Goal: Check status: Check status

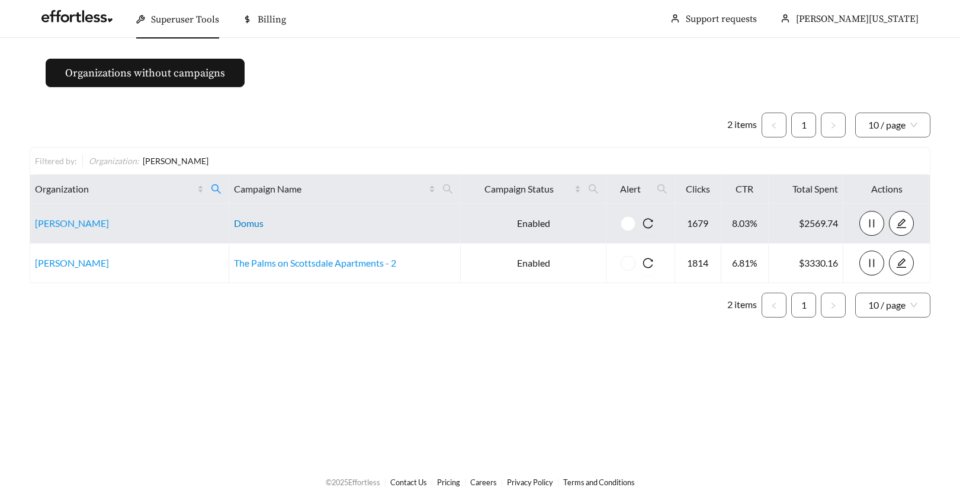
click at [251, 223] on link "Domus" at bounding box center [249, 222] width 30 height 11
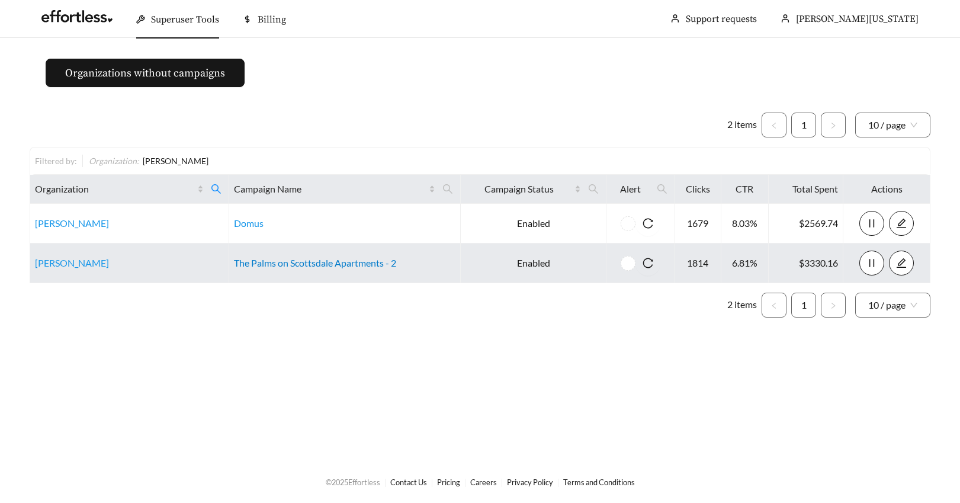
click at [287, 264] on link "The Palms on Scottsdale Apartments - 2" at bounding box center [315, 262] width 162 height 11
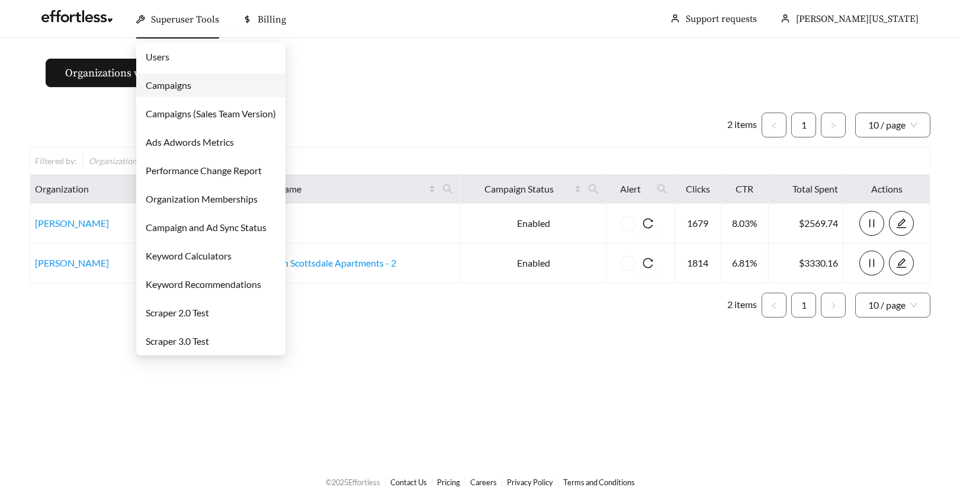
click at [153, 226] on link "Campaign and Ad Sync Status" at bounding box center [206, 227] width 121 height 11
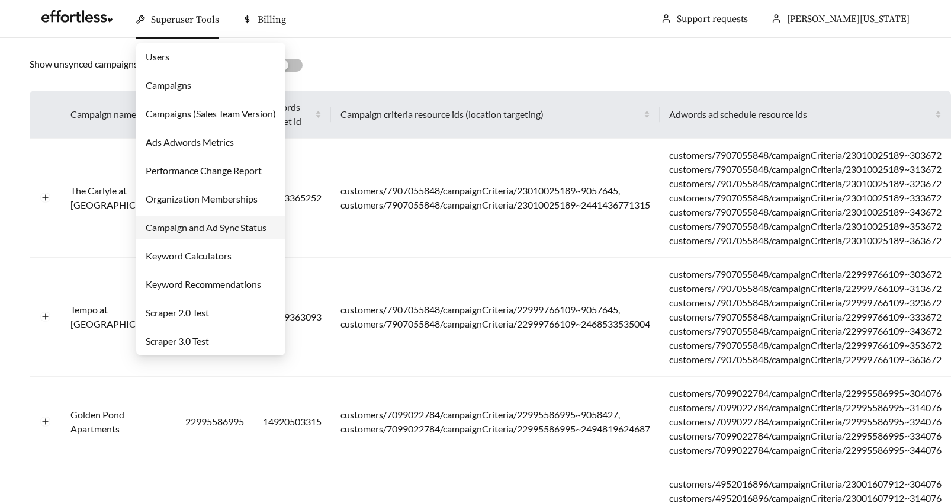
click at [168, 85] on link "Campaigns" at bounding box center [169, 84] width 46 height 11
